Goal: Contribute content: Add original content to the website for others to see

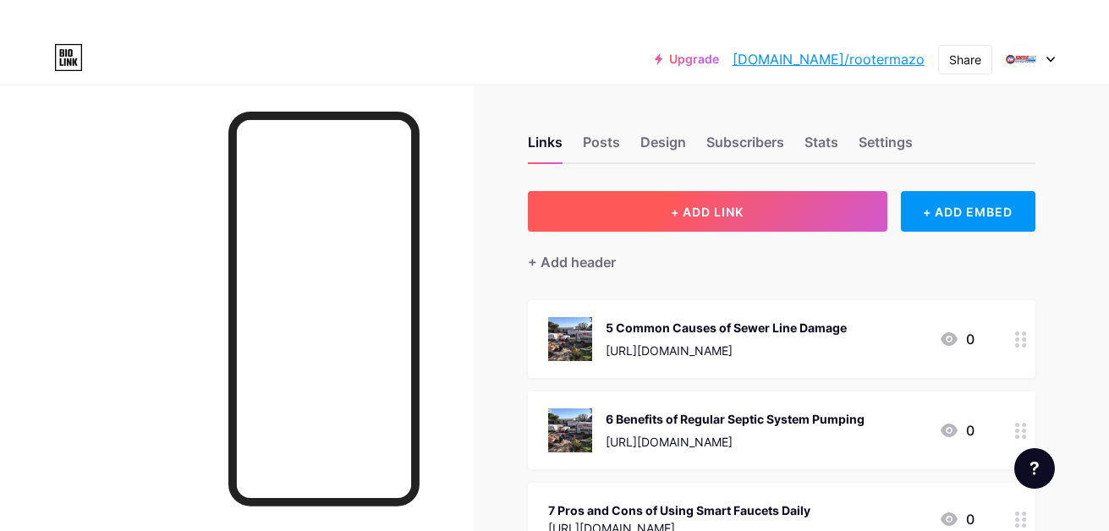
click at [721, 216] on span "+ ADD LINK" at bounding box center [707, 212] width 73 height 14
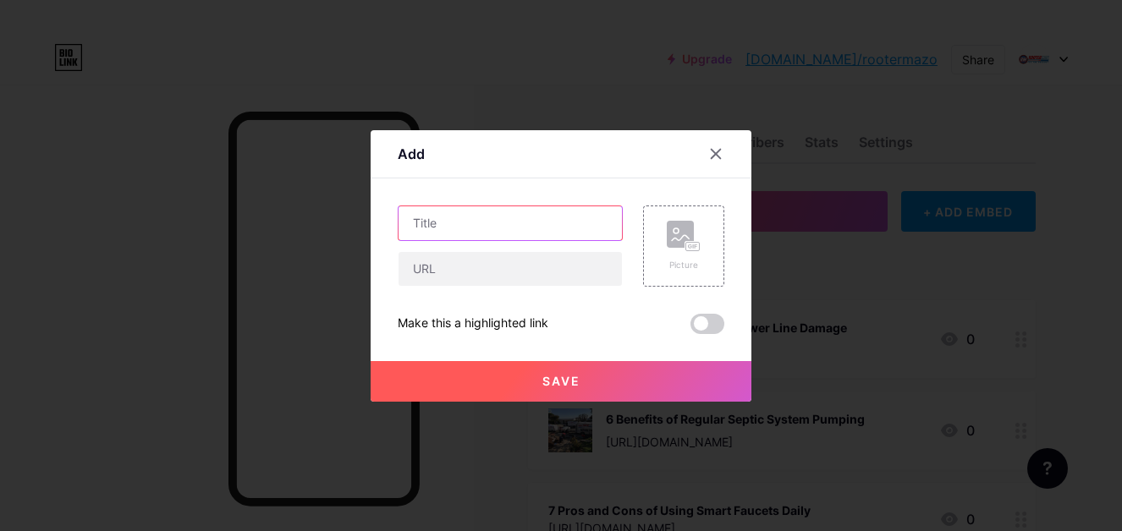
click at [449, 225] on input "text" at bounding box center [509, 223] width 223 height 34
paste input "7 Sewer Backup Warning Signs to Watch"
type input "7 Sewer Backup Warning Signs to Watch"
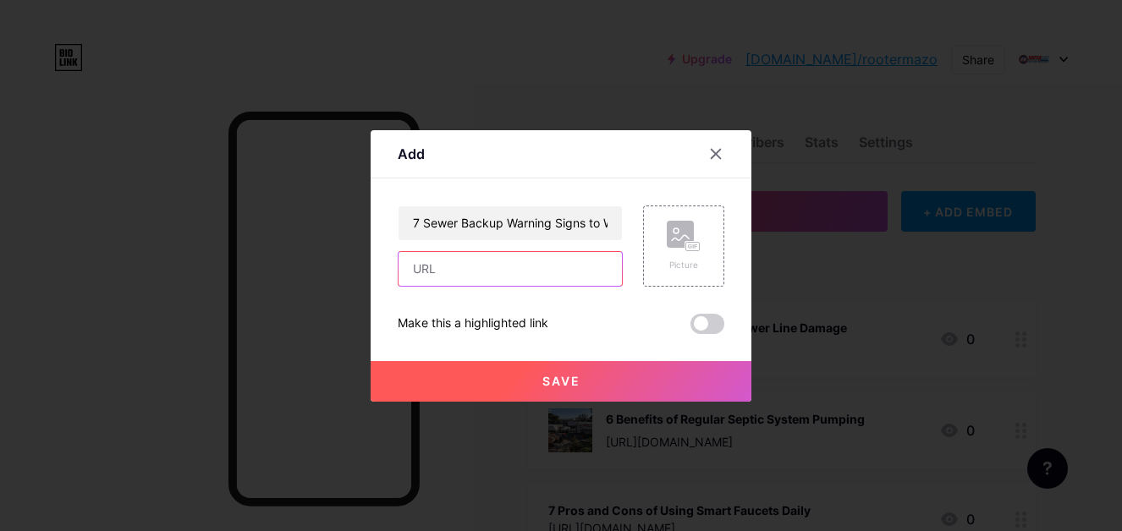
click at [469, 257] on input "text" at bounding box center [509, 269] width 223 height 34
paste input "[URL][DOMAIN_NAME]"
type input "[URL][DOMAIN_NAME]"
click at [691, 239] on rect at bounding box center [680, 234] width 27 height 27
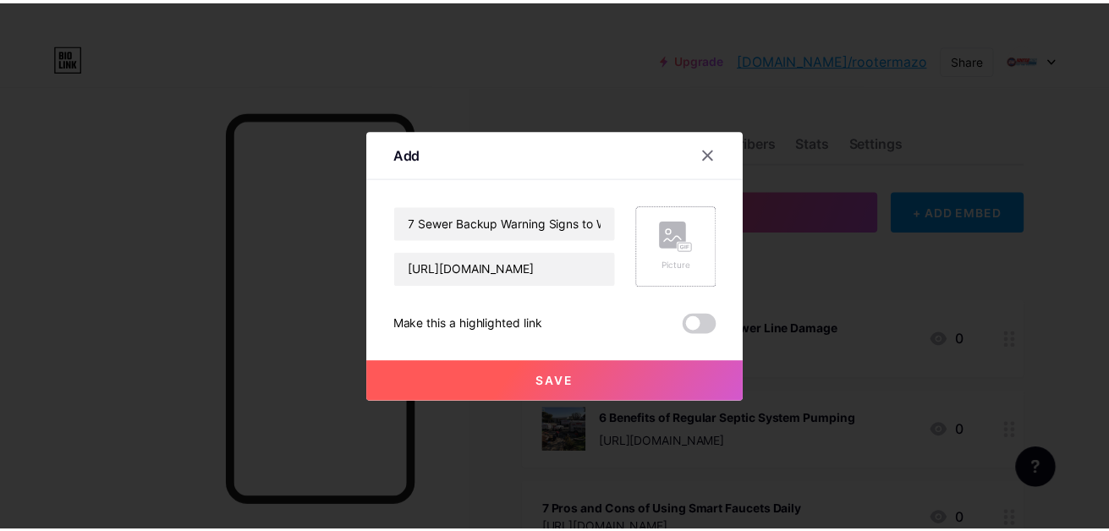
scroll to position [0, 0]
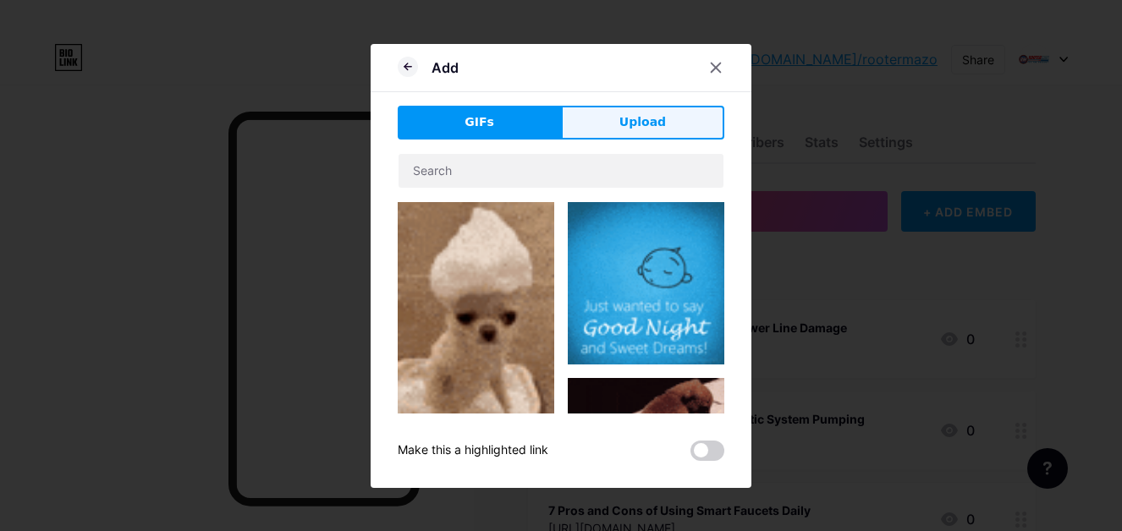
click at [673, 109] on button "Upload" at bounding box center [642, 123] width 163 height 34
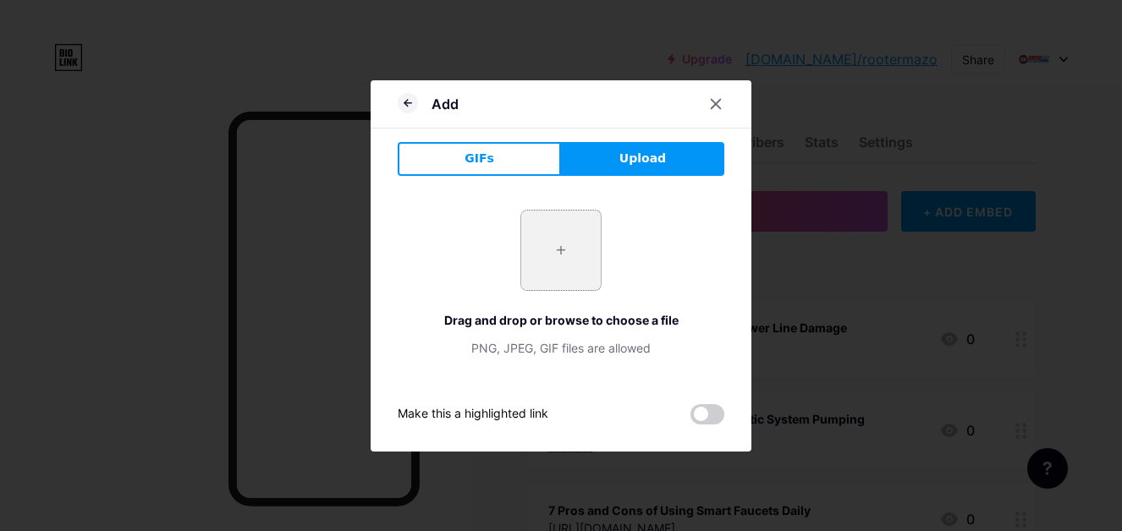
click at [557, 265] on input "file" at bounding box center [561, 251] width 80 height 80
type input "C:\fakepath\7 Sewer Backup Warning Signs to Watch .jpg"
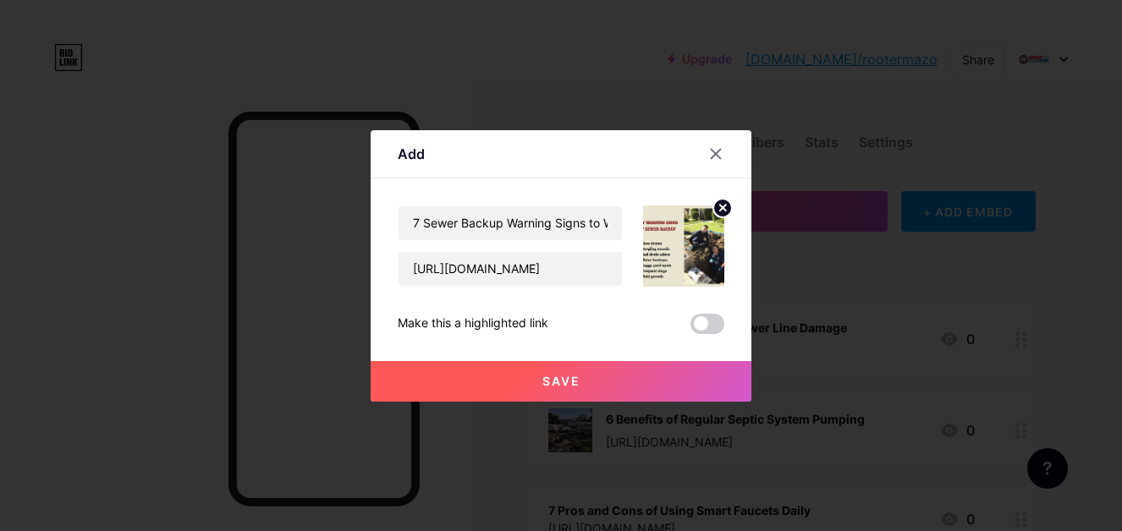
click at [715, 326] on span at bounding box center [707, 324] width 34 height 20
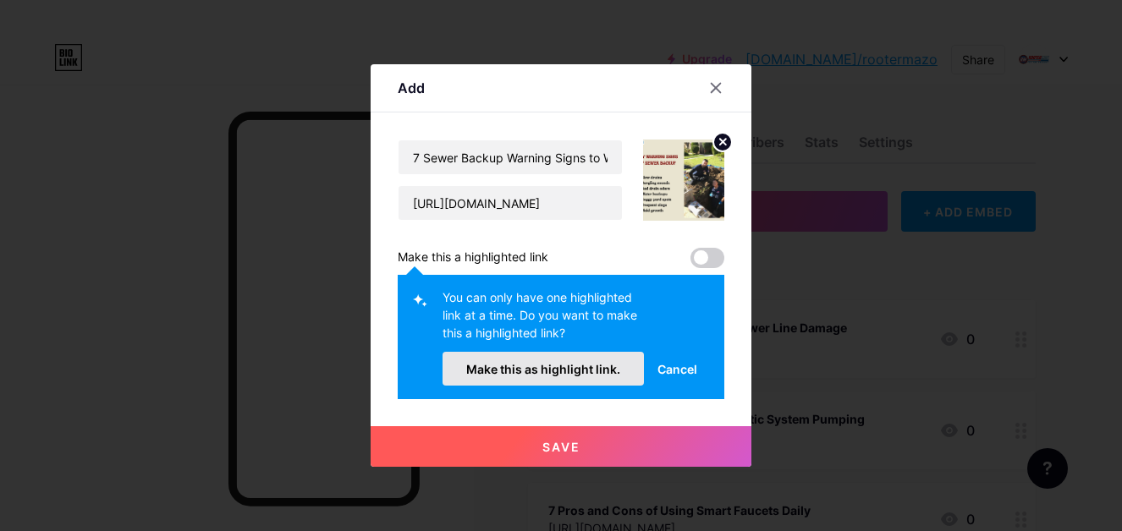
click at [633, 372] on button "Make this as highlight link." at bounding box center [542, 369] width 201 height 34
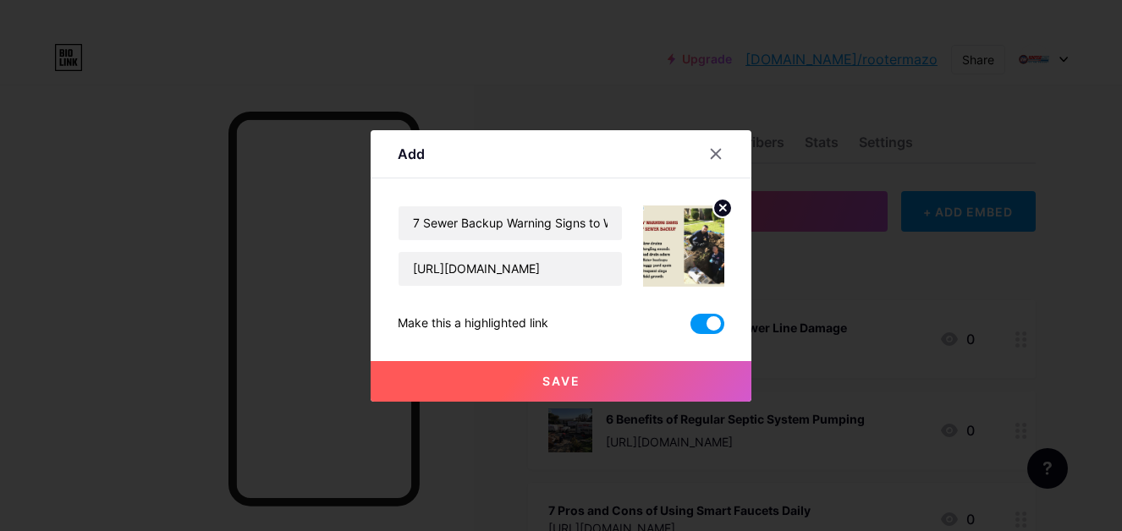
click at [634, 391] on button "Save" at bounding box center [561, 381] width 381 height 41
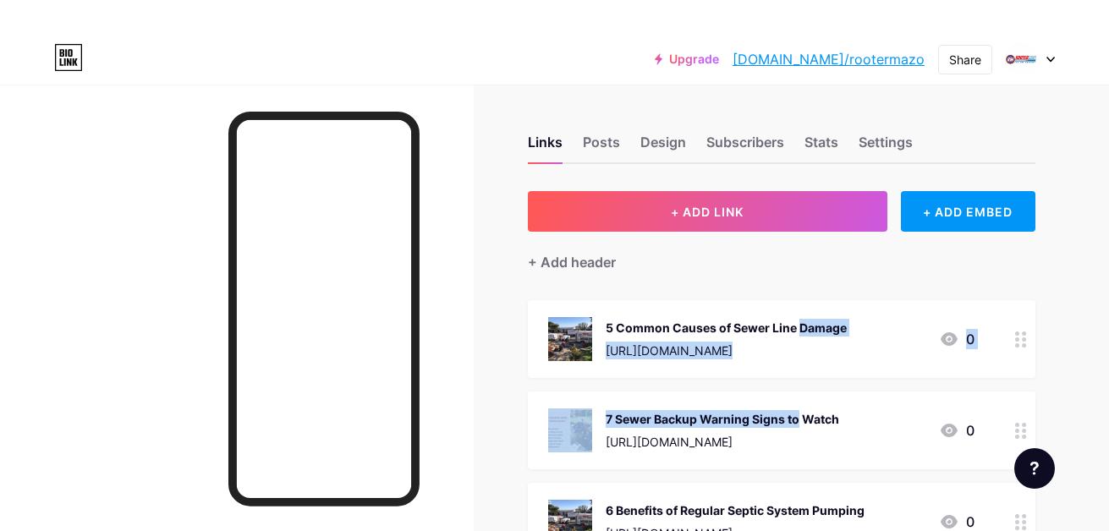
drag, startPoint x: 728, startPoint y: 422, endPoint x: 722, endPoint y: 328, distance: 94.1
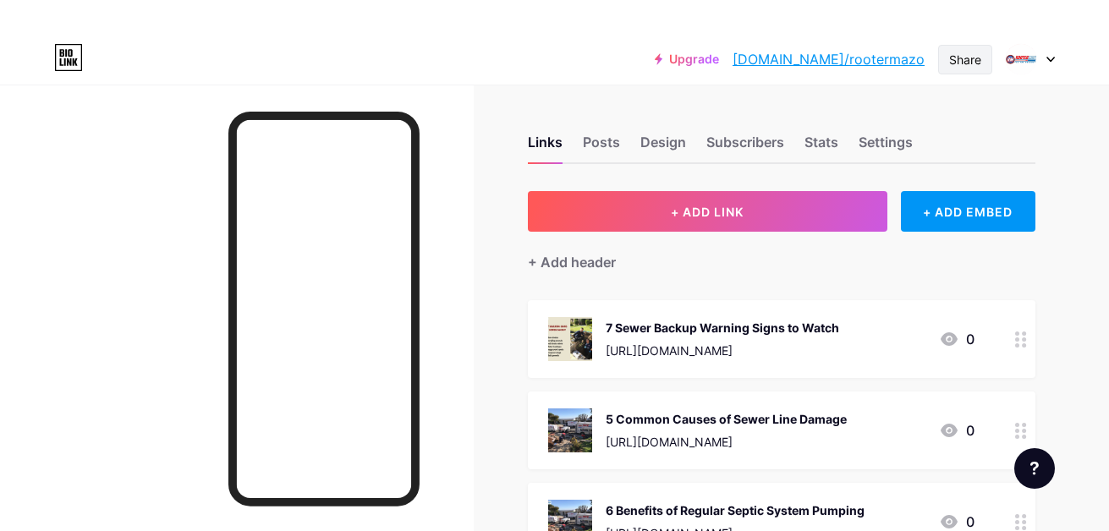
click at [972, 63] on div "Share" at bounding box center [965, 60] width 32 height 18
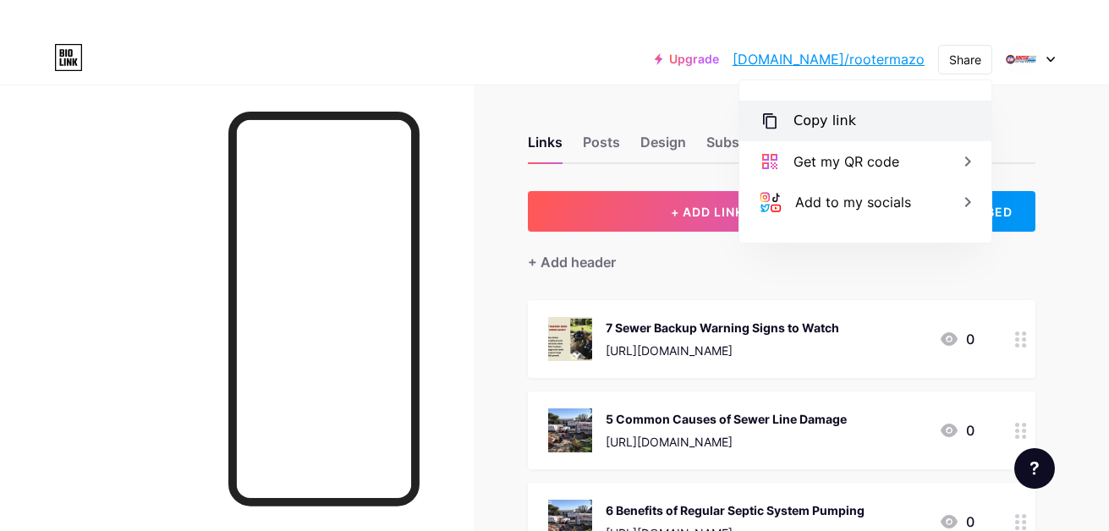
click at [840, 107] on div "Copy link" at bounding box center [865, 121] width 252 height 41
